Goal: Navigation & Orientation: Find specific page/section

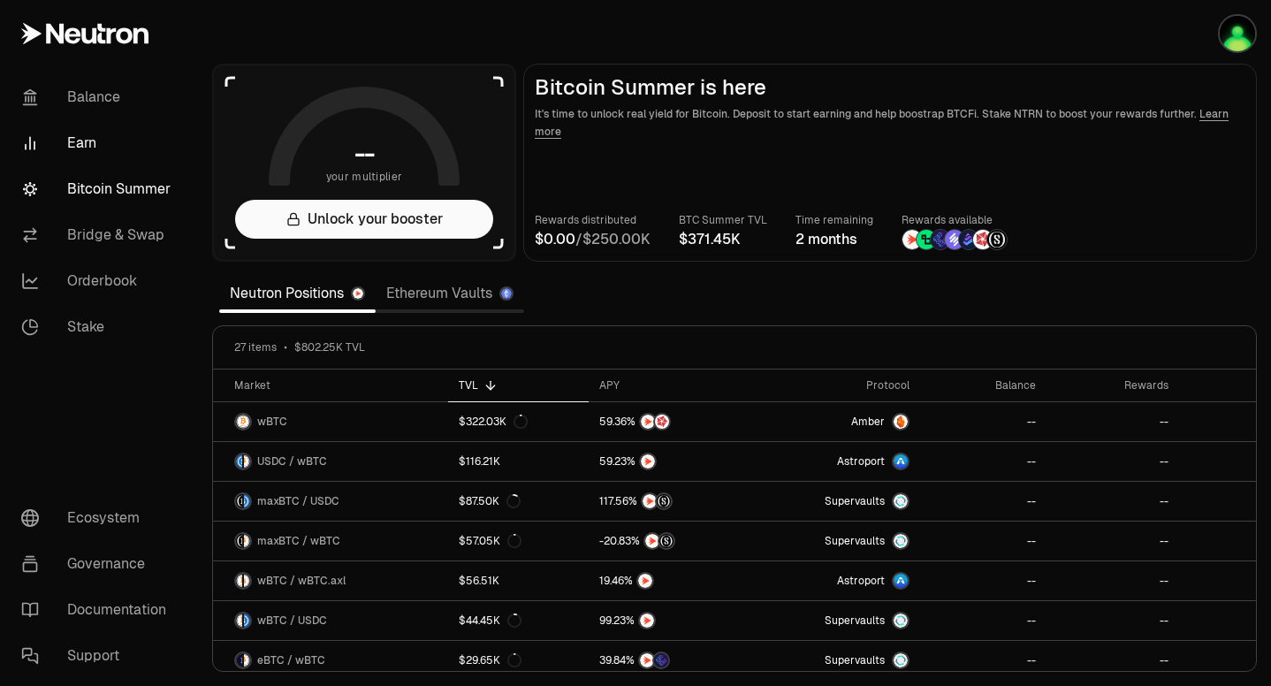
click at [73, 135] on link "Earn" at bounding box center [99, 143] width 184 height 46
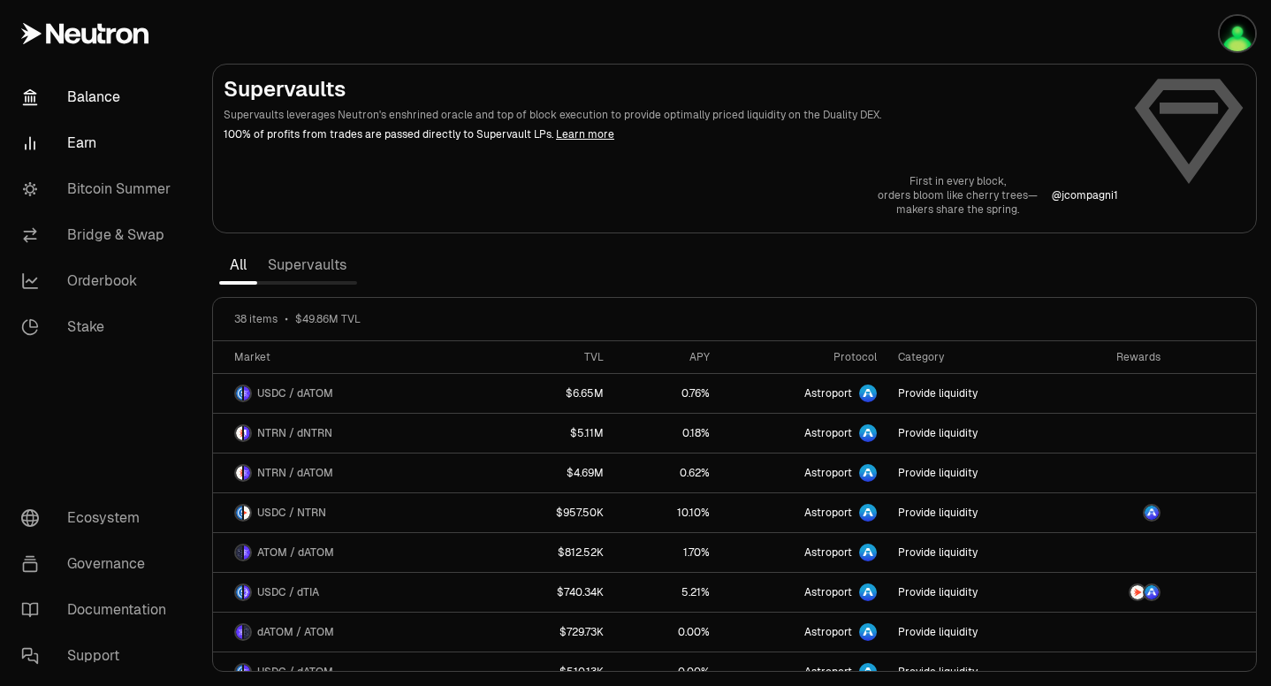
click at [110, 87] on link "Balance" at bounding box center [99, 97] width 184 height 46
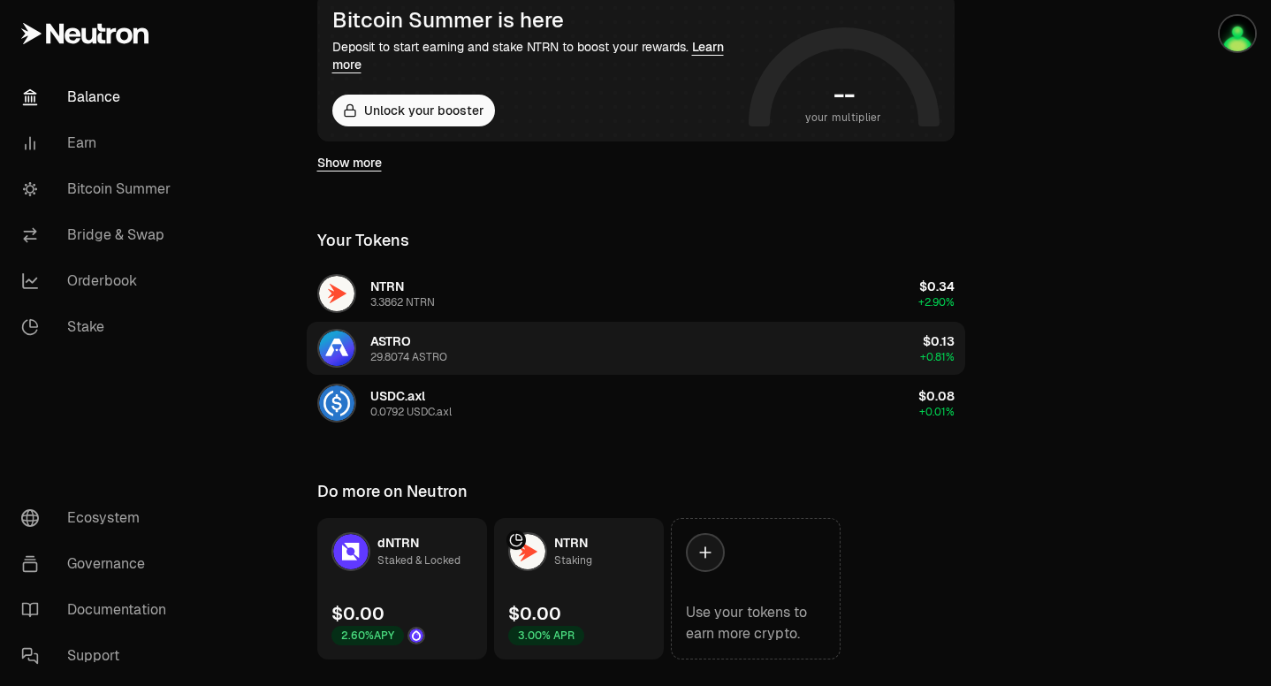
scroll to position [394, 0]
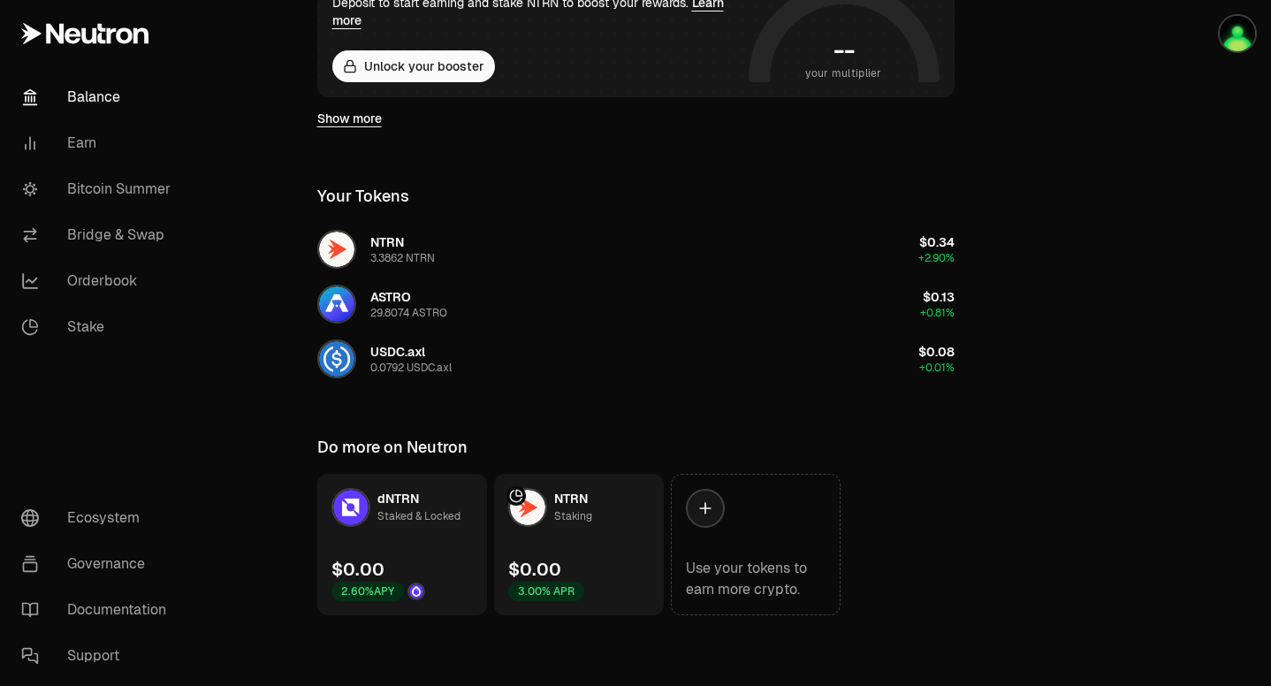
click at [590, 523] on link "NTRN Staking $0.00 3.00% APR" at bounding box center [579, 544] width 170 height 141
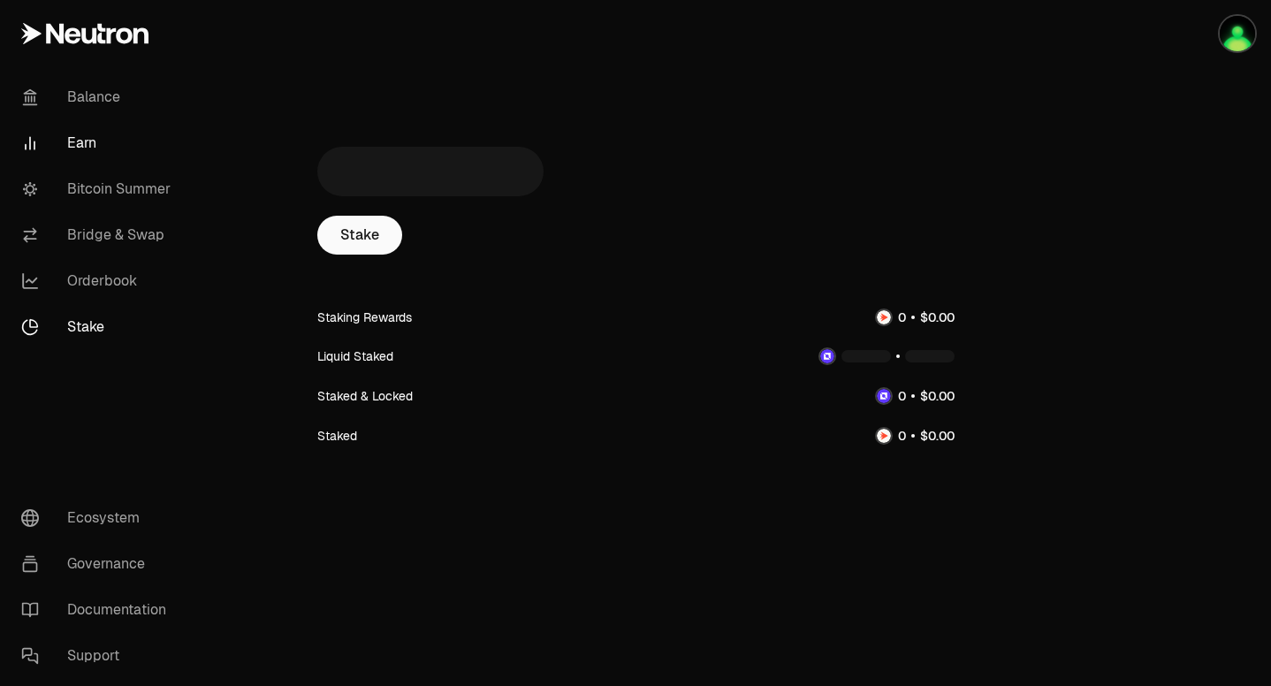
click at [73, 148] on link "Earn" at bounding box center [99, 143] width 184 height 46
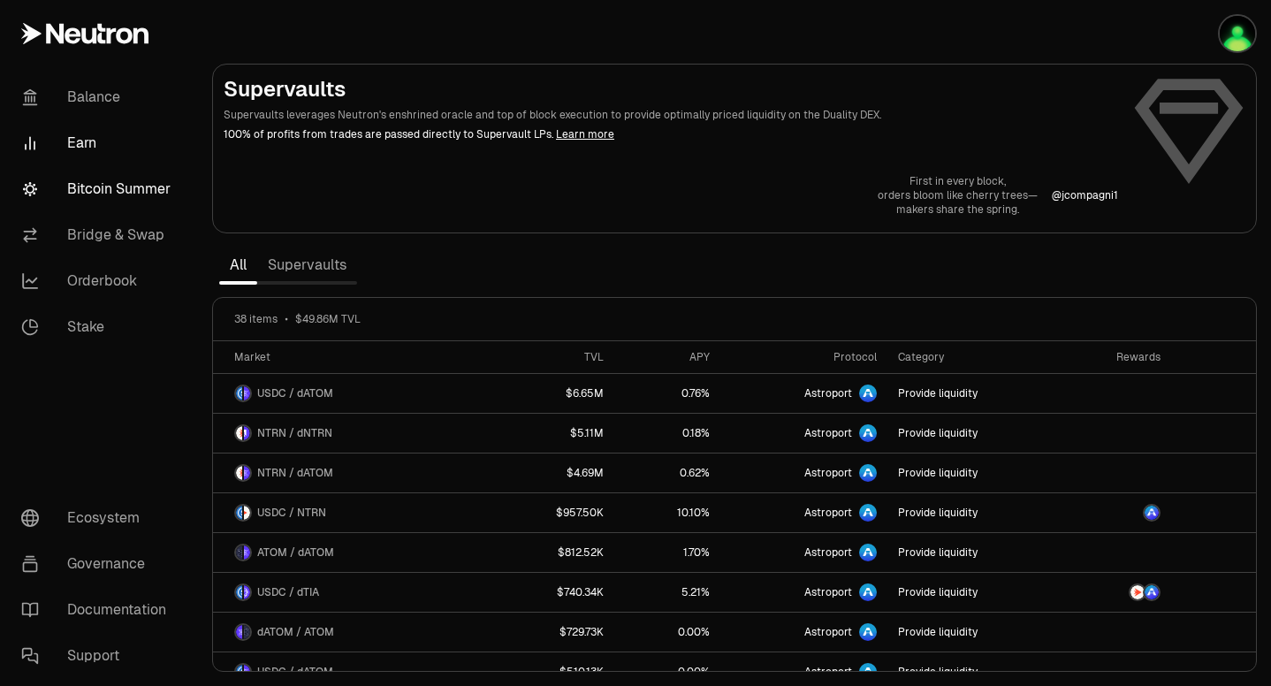
click at [73, 190] on link "Bitcoin Summer" at bounding box center [99, 189] width 184 height 46
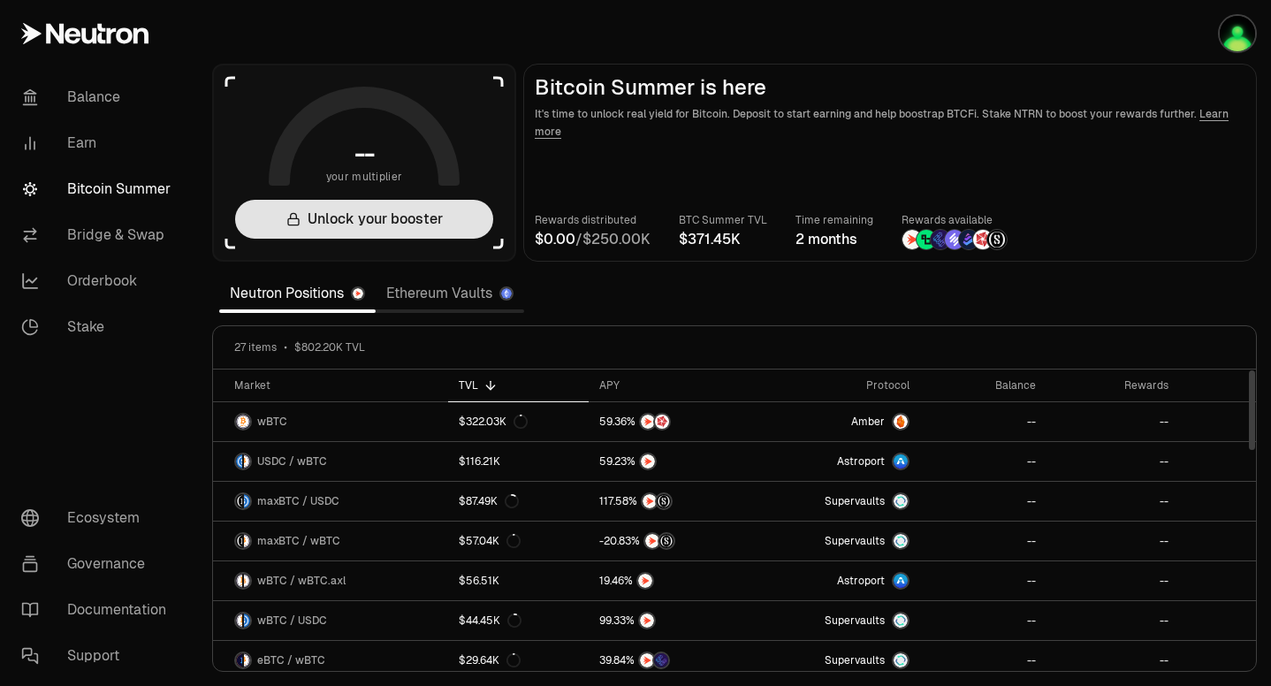
click at [393, 218] on button "Unlock your booster" at bounding box center [364, 219] width 258 height 39
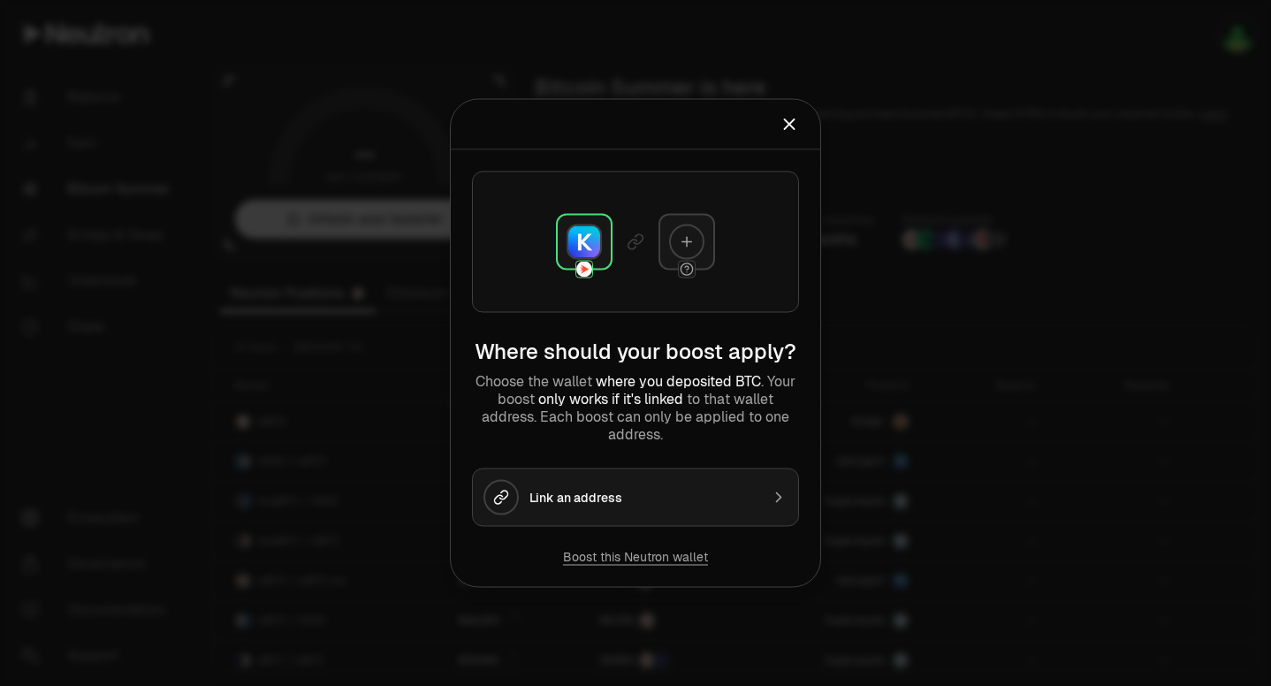
click at [791, 123] on icon "Close" at bounding box center [789, 124] width 19 height 19
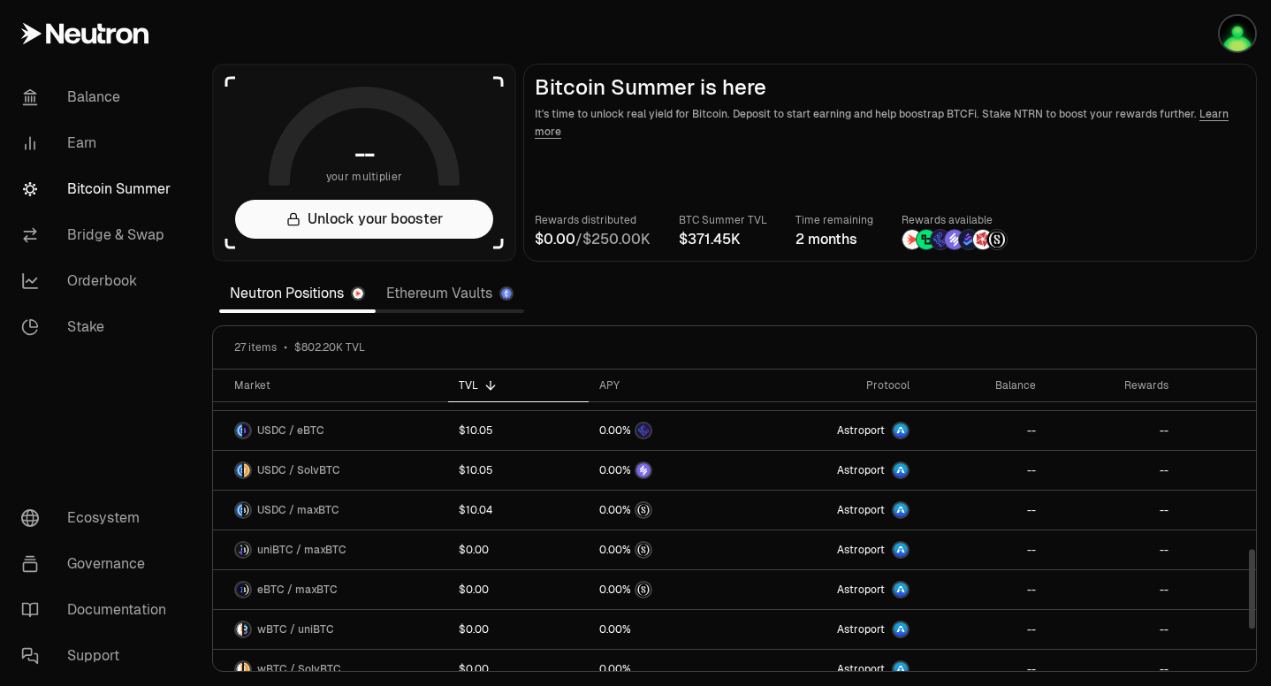
scroll to position [804, 0]
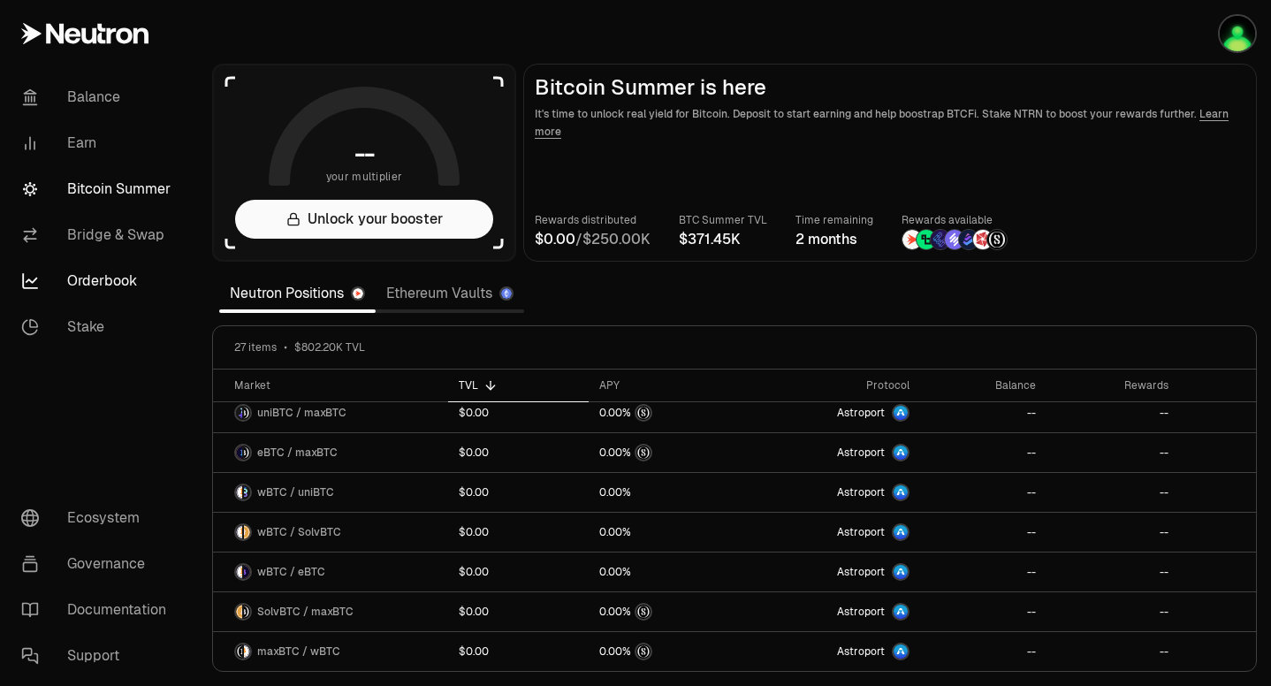
click at [105, 285] on link "Orderbook" at bounding box center [99, 281] width 184 height 46
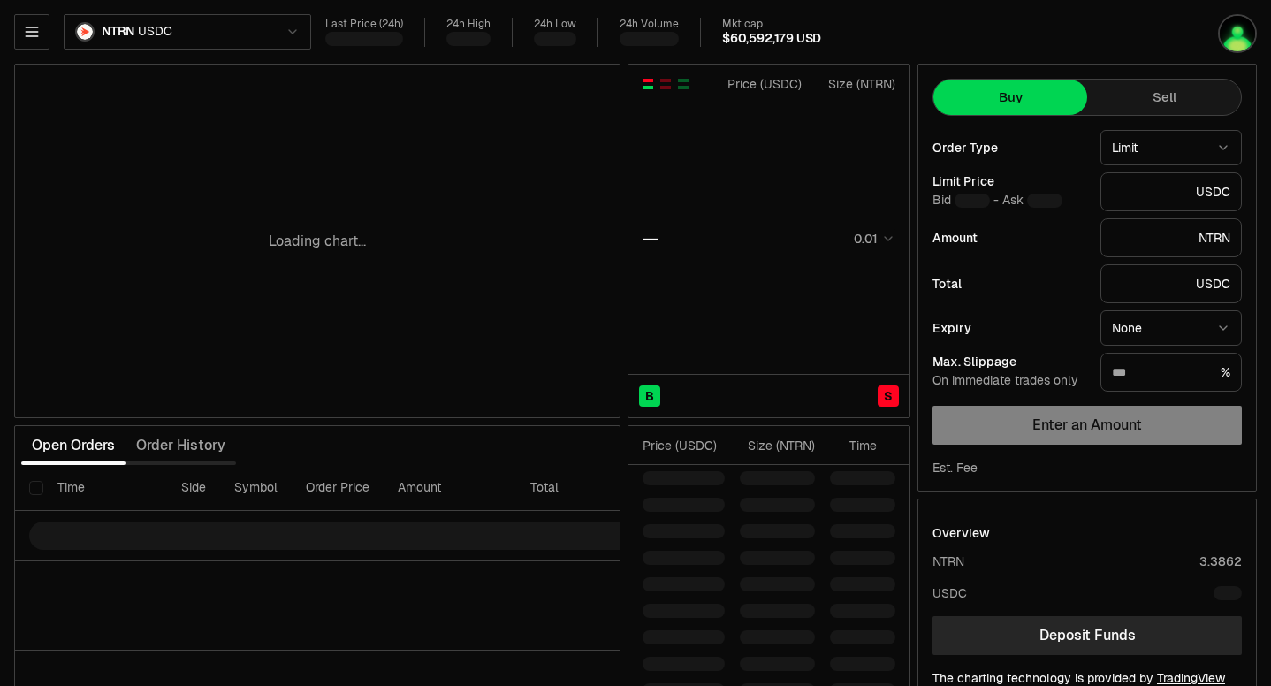
type input "********"
